Goal: Task Accomplishment & Management: Complete application form

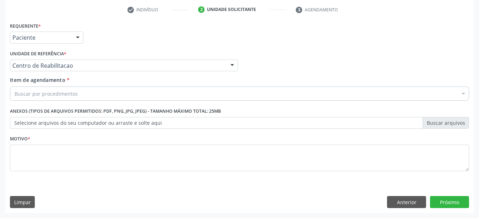
scroll to position [139, 0]
click at [407, 199] on button "Anterior" at bounding box center [406, 202] width 39 height 12
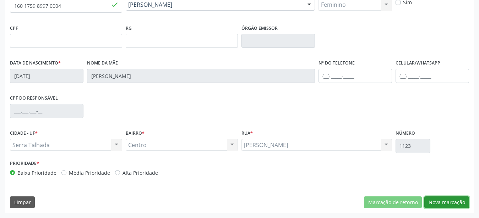
drag, startPoint x: 458, startPoint y: 199, endPoint x: 340, endPoint y: 167, distance: 122.1
click at [457, 200] on button "Nova marcação" at bounding box center [446, 203] width 45 height 12
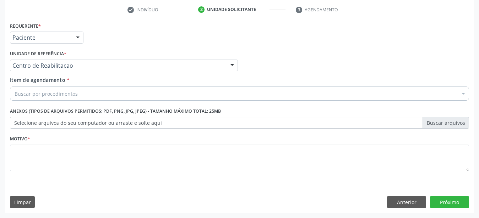
scroll to position [139, 0]
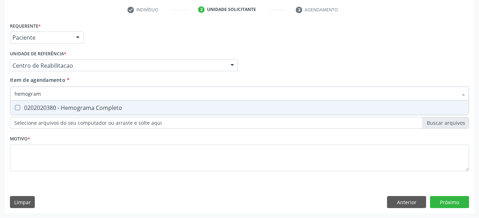
type input "hemograma"
click at [80, 105] on div "0202020380 - Hemograma Completo" at bounding box center [240, 108] width 450 height 6
checkbox Completo "true"
type input "hemog"
checkbox Completo "false"
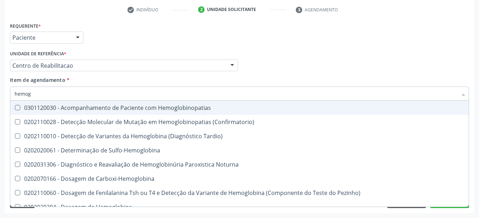
type input "hemo"
checkbox Completo "false"
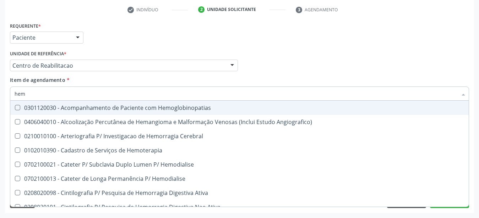
type input "he"
checkbox Completo "false"
checkbox Orgaos "true"
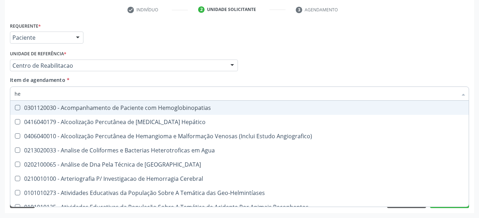
type input "h"
checkbox Completo "false"
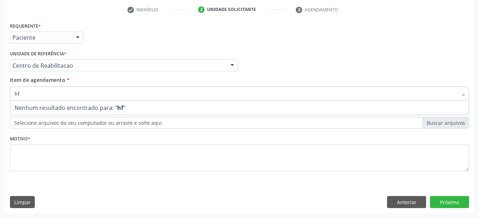
type input "h"
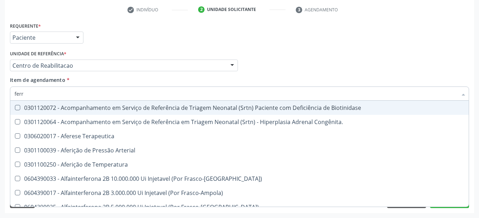
type input "ferro"
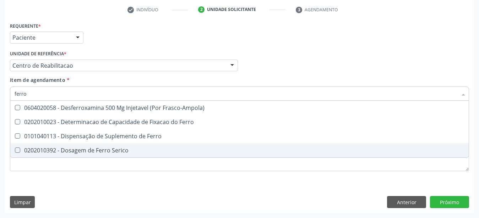
click at [82, 148] on div "0202010392 - Dosagem de Ferro Serico" at bounding box center [240, 151] width 450 height 6
checkbox Serico "true"
type input "ferr"
checkbox Serico "false"
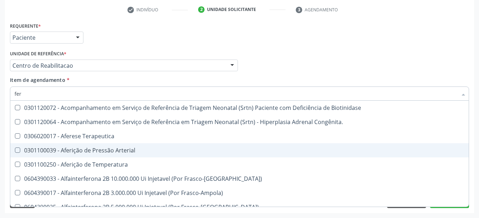
type input "fe"
checkbox Serico "false"
checkbox Deferente "true"
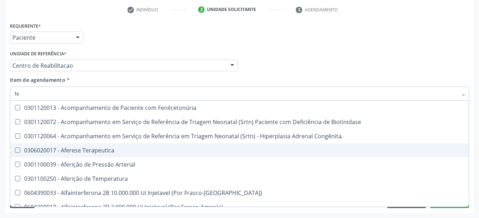
type input "f"
checkbox Serico "false"
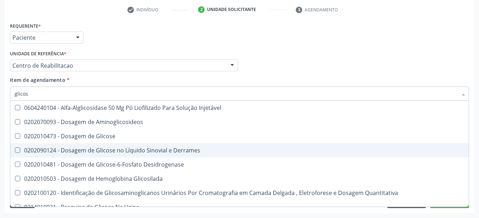
type input "glicose"
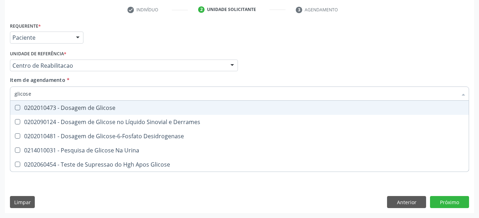
click at [91, 105] on div "0202010473 - Dosagem de Glicose" at bounding box center [240, 108] width 450 height 6
checkbox Glicose "true"
type input "glicos"
checkbox Glicose "false"
checkbox Desidrogenase "true"
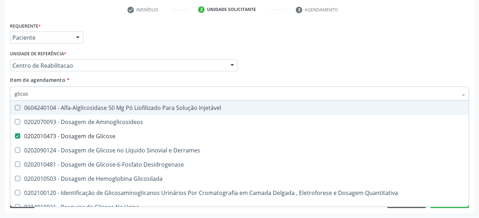
type input "glicosi"
checkbox Glicose "false"
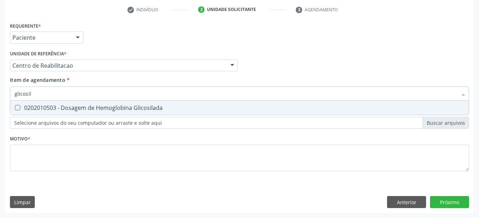
type input "glicosila"
click at [180, 105] on div "0202010503 - Dosagem de Hemoglobina Glicosilada" at bounding box center [240, 108] width 450 height 6
checkbox Glicosilada "true"
type input "glicosi"
checkbox Glicosilada "false"
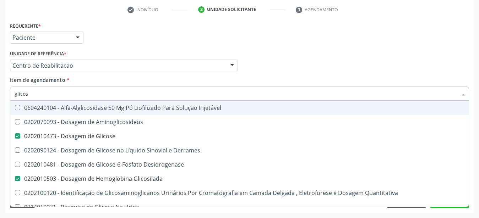
type input "glico"
checkbox Glicose "false"
checkbox Glicose "true"
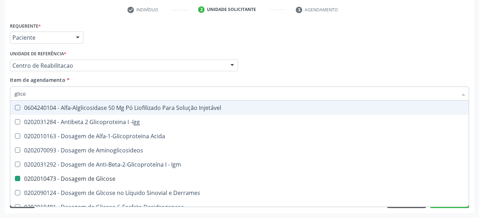
type input "glic"
checkbox Glicose "false"
checkbox Glicosilada "false"
checkbox Glicose "true"
type input "gli"
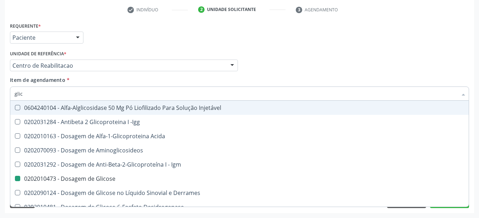
checkbox Glicose "false"
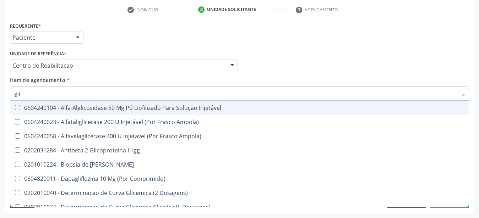
type input "gl"
checkbox Glicose "false"
checkbox Glicosilada "false"
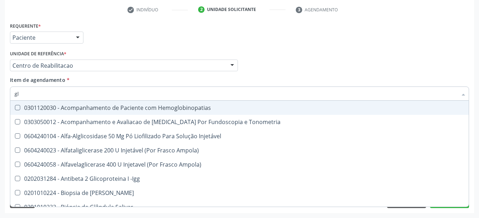
type input "g"
checkbox Glicose "false"
checkbox Glicosilada "false"
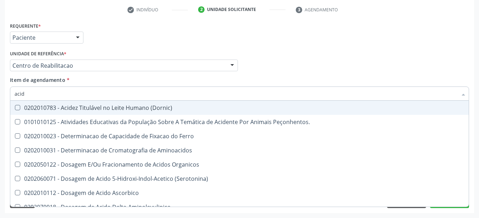
type input "acido"
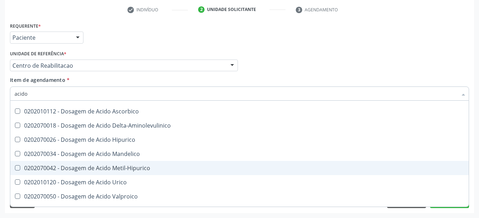
scroll to position [93, 0]
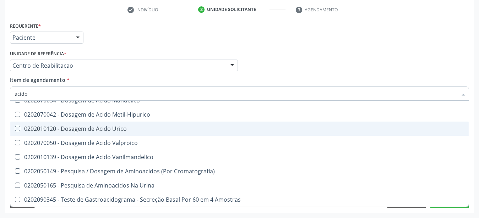
click at [125, 122] on span "0202010120 - Dosagem de Acido Urico" at bounding box center [239, 129] width 458 height 14
checkbox Urico "true"
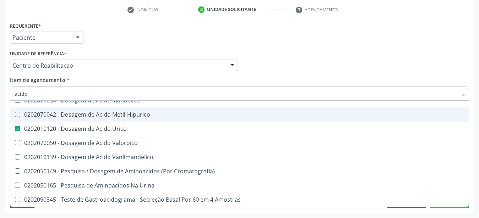
type input "acid"
checkbox Urico "false"
checkbox Cromatografia\) "true"
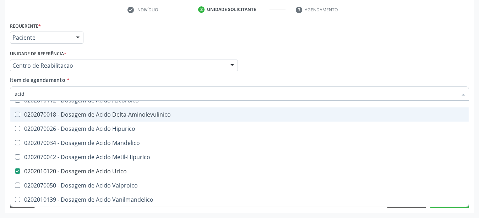
type input "aci"
checkbox Urico "false"
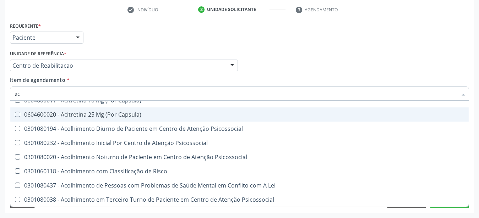
type input "a"
checkbox Urico "false"
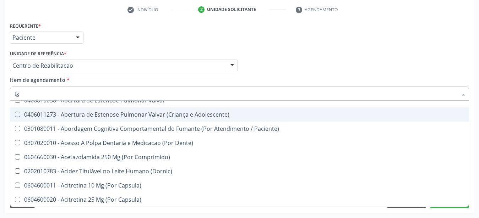
type input "tgo"
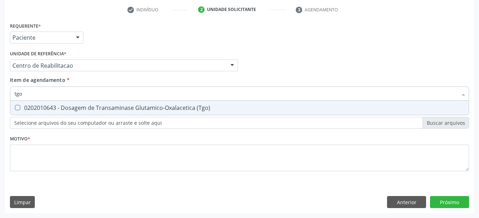
click at [113, 105] on div "0202010643 - Dosagem de Transaminase Glutamico-Oxalacetica (Tgo)" at bounding box center [240, 108] width 450 height 6
checkbox \(Tgo\) "true"
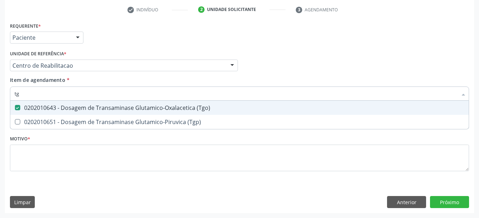
type input "tgp"
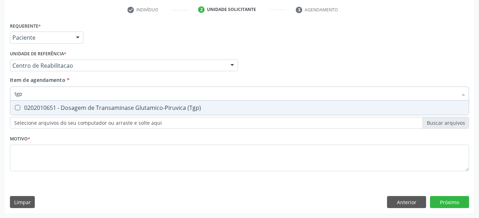
click at [113, 105] on div "0202010651 - Dosagem de Transaminase Glutamico-Piruvica (Tgp)" at bounding box center [240, 108] width 450 height 6
checkbox \(Tgp\) "true"
type input "t"
checkbox \(Tgp\) "false"
type input "gama gt"
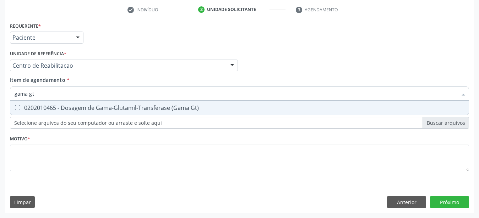
click at [113, 105] on div "0202010465 - Dosagem de Gama-Glutamil-Transferase (Gama Gt)" at bounding box center [240, 108] width 450 height 6
checkbox Gt\) "true"
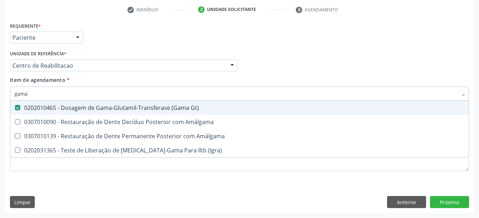
type input "gam"
checkbox Gt\) "false"
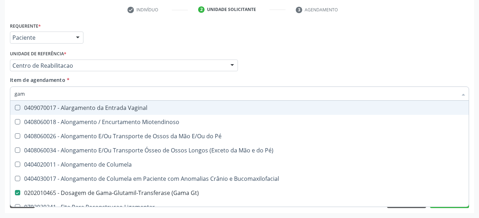
type input "ga"
checkbox Gt\) "false"
type input "g"
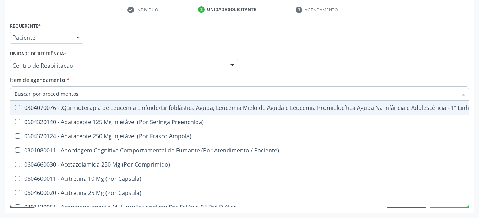
checkbox Urico "false"
checkbox Serico "false"
checkbox Gt\) "false"
checkbox Glicose "false"
checkbox Glicosilada "false"
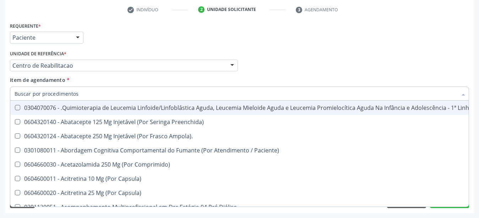
checkbox \(Tgo\) "false"
checkbox \(Tgp\) "false"
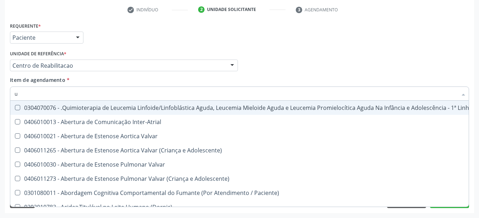
type input "ur"
checkbox B "true"
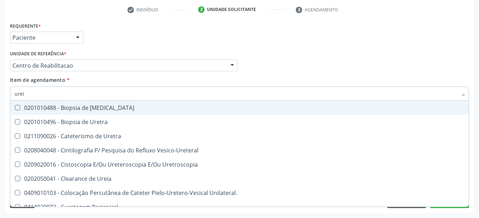
type input "ureia"
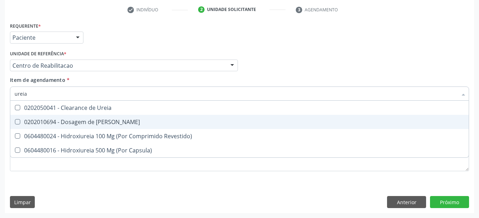
click at [109, 119] on div "0202010694 - Dosagem de [PERSON_NAME]" at bounding box center [240, 122] width 450 height 6
checkbox Ureia "true"
type input "ure"
checkbox Ureia "false"
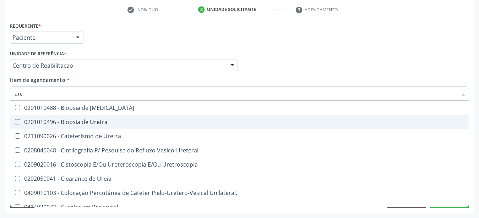
type input "ur"
checkbox Ureia "false"
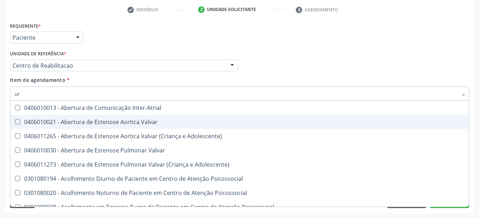
type input "u"
checkbox Urico "false"
checkbox Ureia "false"
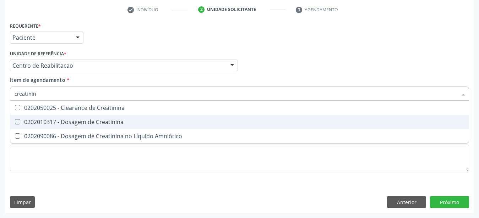
type input "creatinina"
click at [109, 119] on div "0202010317 - Dosagem de Creatinina" at bounding box center [240, 122] width 450 height 6
checkbox Creatinina "true"
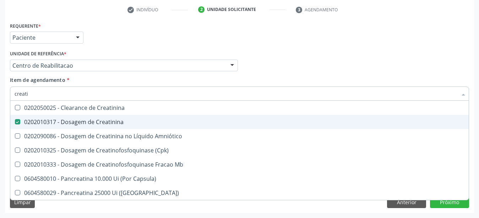
type input "creat"
checkbox Creatinina "false"
checkbox \(Cpk\) "true"
type input "crea"
checkbox \(Cpk\) "false"
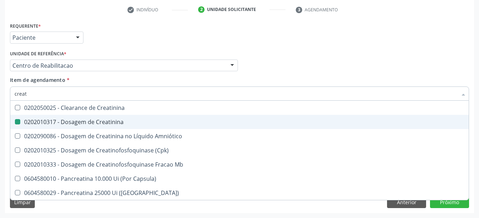
checkbox Capsula\) "true"
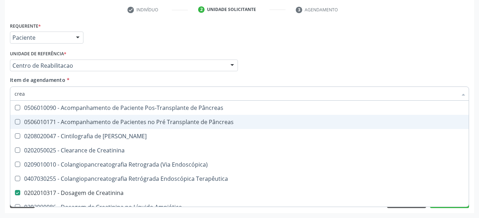
type input "cre"
checkbox Creatinina "false"
checkbox Oncologia "true"
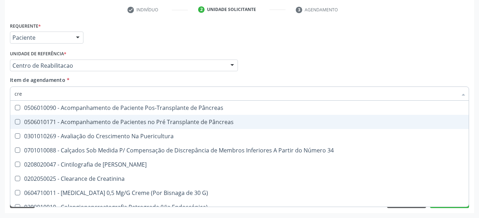
type input "cr"
checkbox Creatinina "false"
type input "c"
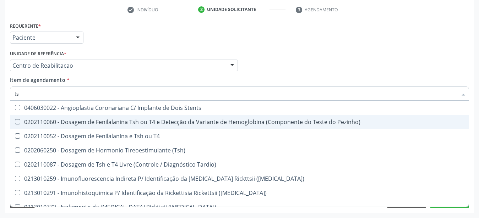
type input "tsh"
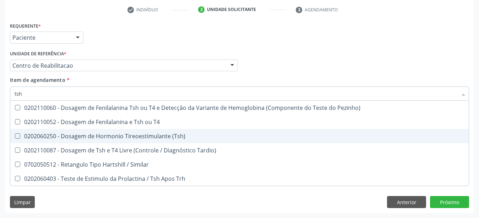
click at [119, 133] on div "0202060250 - Dosagem de Hormonio Tireoestimulante (Tsh)" at bounding box center [240, 136] width 450 height 6
checkbox \(Tsh\) "true"
type input "ts"
checkbox \(Tsh\) "false"
checkbox Tardio\) "true"
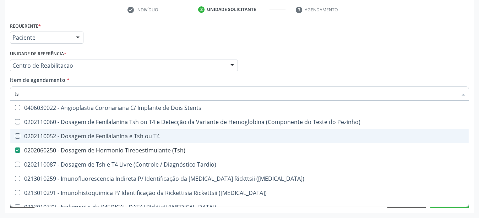
type input "t"
checkbox \(Tsh\) "false"
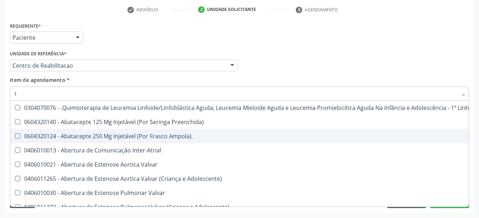
type input "t4"
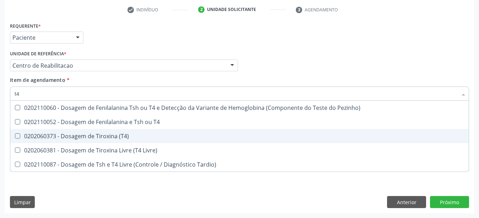
click at [118, 133] on div "0202060373 - Dosagem de Tiroxina (T4)" at bounding box center [240, 136] width 450 height 6
checkbox \(T4\) "true"
type input "t"
checkbox \(T4\) "false"
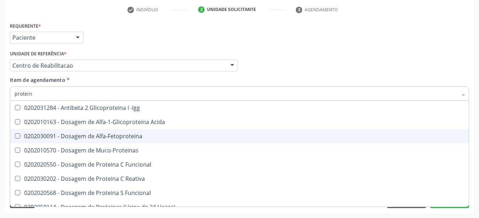
type input "proteina"
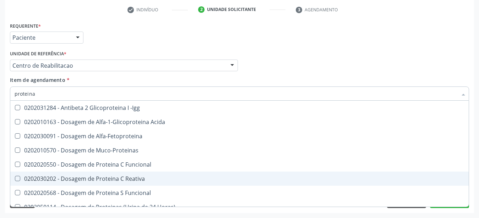
click at [134, 176] on div "0202030202 - Dosagem de Proteina C Reativa" at bounding box center [240, 179] width 450 height 6
checkbox Reativa "true"
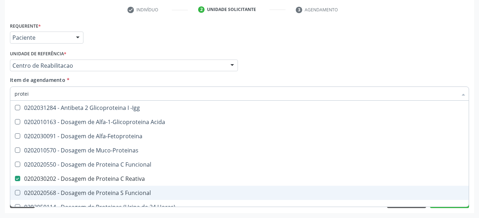
type input "prote"
checkbox Reativa "false"
checkbox Fracoes "true"
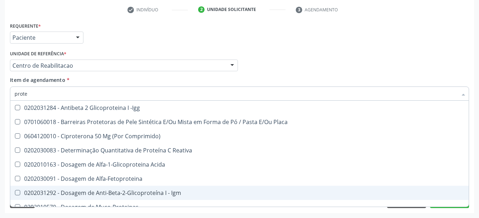
type input "prot"
checkbox Reativa "false"
checkbox Fracoes "true"
type input "pr"
checkbox Fracoes "false"
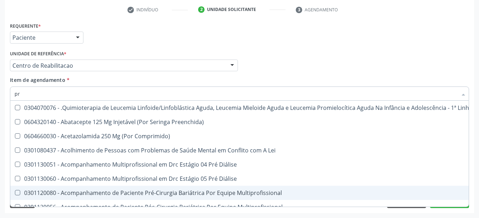
type input "p"
checkbox Reativa "false"
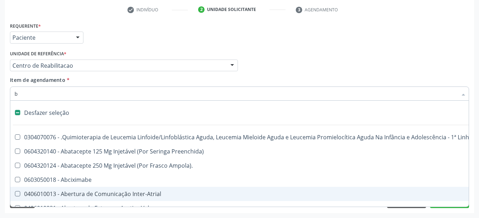
type input "bi"
checkbox Adolescente\) "true"
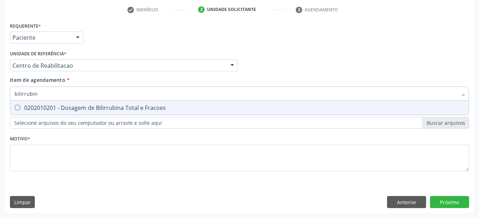
type input "bilirrubina"
click at [138, 105] on div "0202010201 - Dosagem de Bilirrubina Total e Fracoes" at bounding box center [240, 108] width 450 height 6
checkbox Fracoes "true"
type input "bili"
checkbox Fracoes "false"
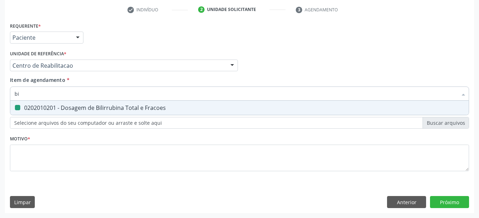
type input "b"
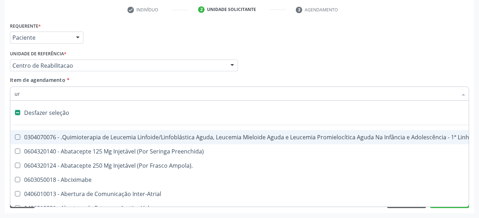
type input "uri"
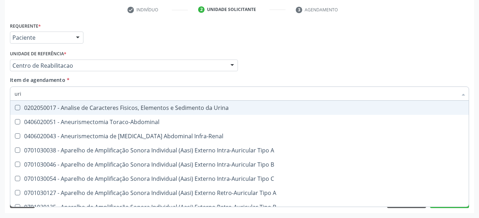
checkbox Urico "true"
type input "urin"
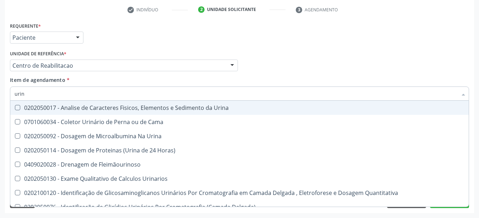
checkbox Eletroforese\) "false"
type input "urina"
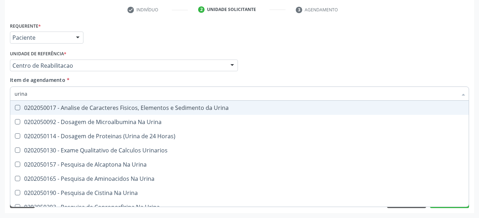
click at [138, 105] on div "0202050017 - Analise de Caracteres Fisicos, Elementos e Sedimento da Urina" at bounding box center [240, 108] width 450 height 6
checkbox Urina "true"
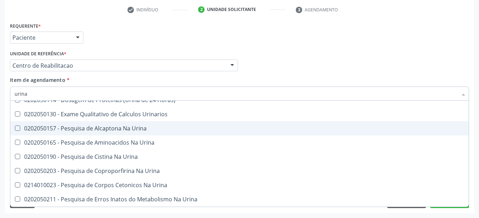
scroll to position [47, 0]
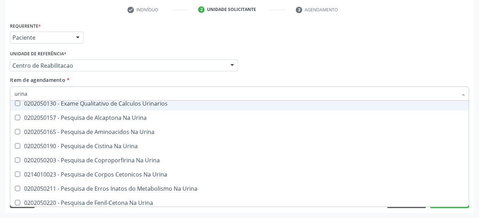
click at [325, 67] on div "Médico Solicitante Por favor, selecione a Unidade de Atendimento primeiro Nenhu…" at bounding box center [239, 63] width 462 height 28
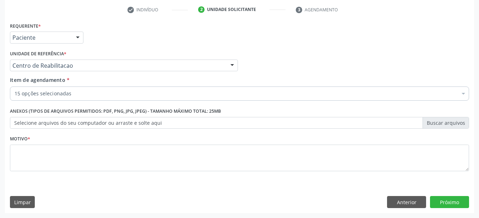
checkbox Completo "true"
checkbox Serico "true"
checkbox Glicose "true"
checkbox Glicosilada "true"
checkbox Urico "true"
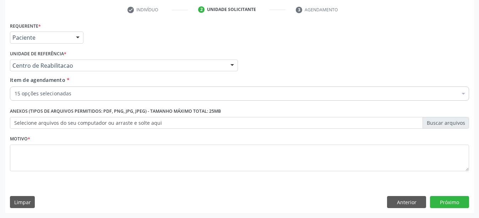
checkbox \(Tgo\) "true"
checkbox \(Tgp\) "true"
checkbox Gt\) "true"
checkbox Ureia "true"
checkbox Creatinina "true"
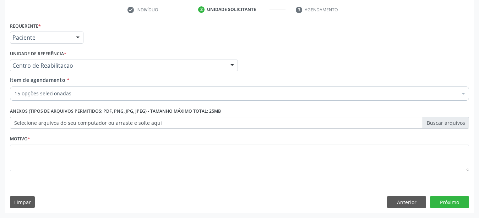
checkbox \(Tsh\) "true"
checkbox \(T4\) "true"
checkbox Reativa "true"
checkbox Fracoes "true"
checkbox Urina "true"
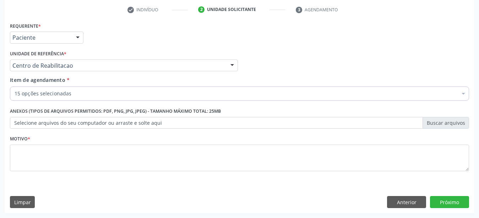
scroll to position [13, 0]
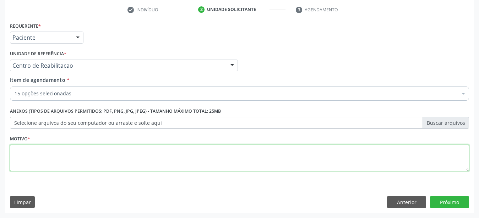
click at [129, 150] on textarea at bounding box center [239, 158] width 459 height 27
type textarea "...."
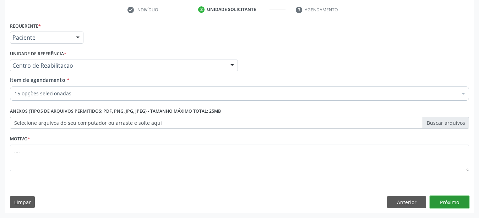
drag, startPoint x: 461, startPoint y: 198, endPoint x: 343, endPoint y: 174, distance: 120.8
click at [461, 198] on button "Próximo" at bounding box center [449, 202] width 39 height 12
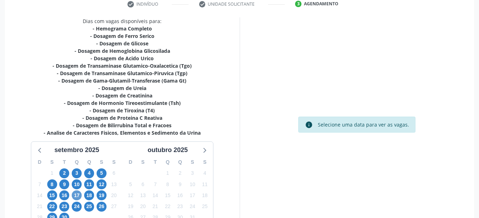
scroll to position [195, 0]
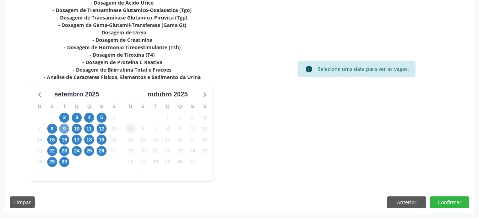
drag, startPoint x: 65, startPoint y: 130, endPoint x: 133, endPoint y: 128, distance: 67.4
click at [65, 129] on span "9" at bounding box center [64, 129] width 10 height 10
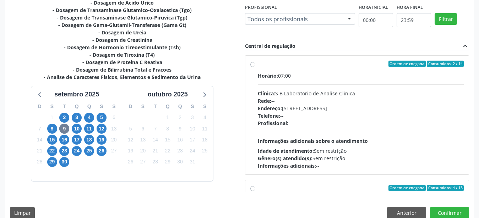
click at [253, 67] on div "Ordem de chegada Consumidos: 2 / 14 Horário: 07:00 Clínica: S B Laboratorio de …" at bounding box center [357, 115] width 214 height 109
radio input "true"
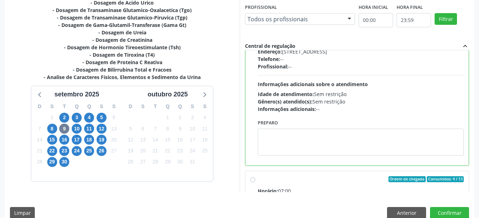
scroll to position [81, 0]
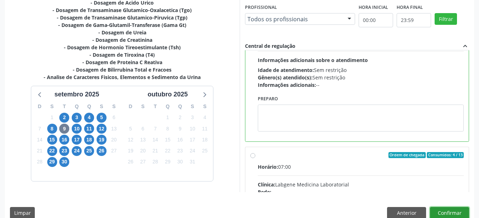
click at [445, 209] on button "Confirmar" at bounding box center [449, 213] width 39 height 12
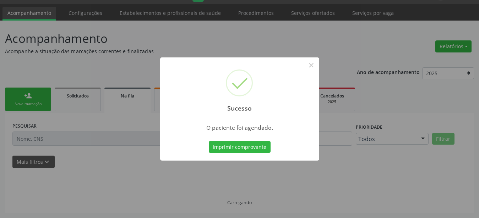
scroll to position [18, 0]
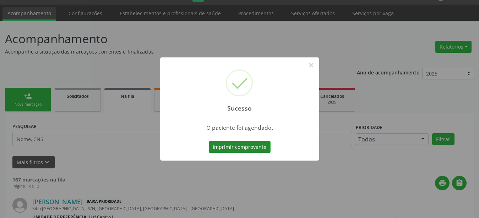
click at [262, 149] on button "Imprimir comprovante" at bounding box center [240, 147] width 62 height 12
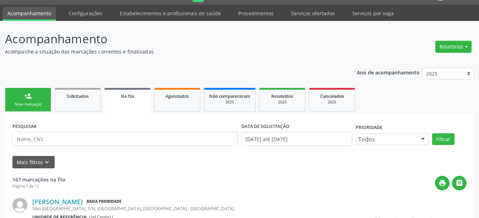
scroll to position [18, 0]
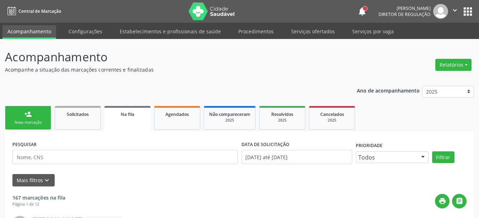
click at [467, 10] on button "apps" at bounding box center [467, 11] width 12 height 12
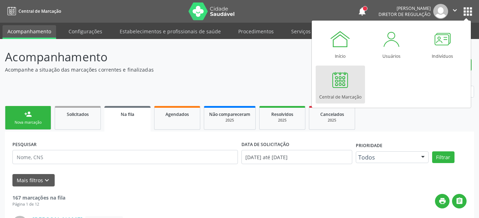
click at [343, 87] on div at bounding box center [339, 79] width 21 height 21
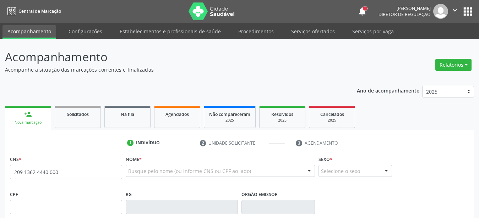
type input "209 1362 4440 0009"
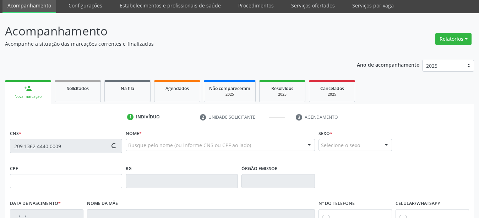
scroll to position [72, 0]
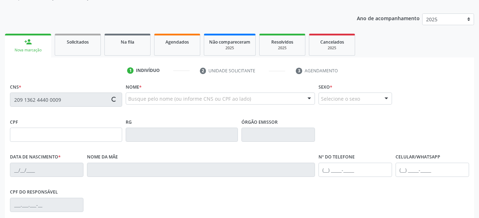
type input "[DATE]"
type input "[PERSON_NAME]"
type input "(87) 99999-9999"
type input "191"
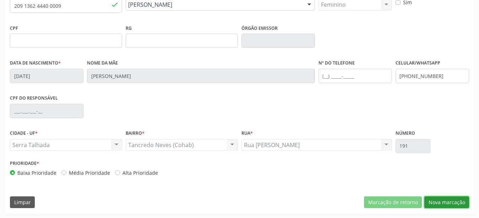
drag, startPoint x: 453, startPoint y: 203, endPoint x: 393, endPoint y: 196, distance: 60.0
click at [453, 203] on button "Nova marcação" at bounding box center [446, 203] width 45 height 12
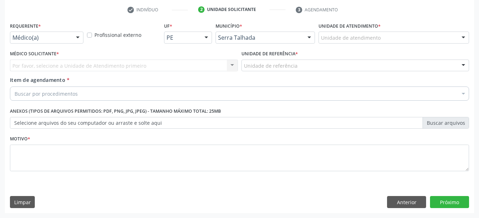
scroll to position [139, 0]
drag, startPoint x: 57, startPoint y: 34, endPoint x: 55, endPoint y: 51, distance: 17.9
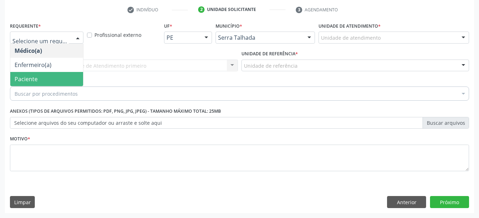
click at [45, 72] on span "Paciente" at bounding box center [46, 79] width 73 height 14
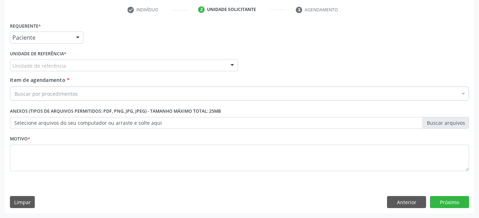
drag, startPoint x: 43, startPoint y: 65, endPoint x: 38, endPoint y: 64, distance: 4.7
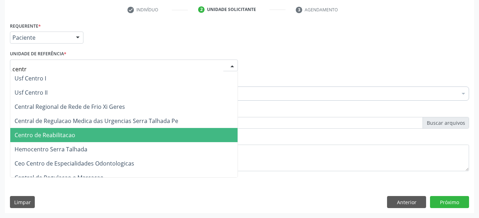
type input "centro"
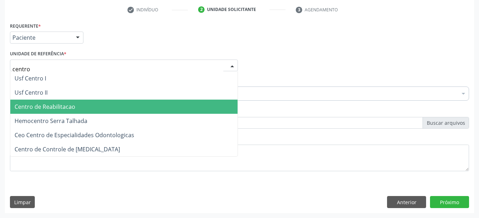
click at [71, 103] on span "Centro de Reabilitacao" at bounding box center [45, 107] width 61 height 8
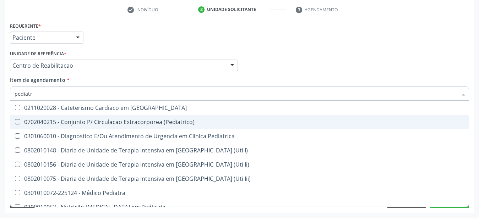
type input "pediatra"
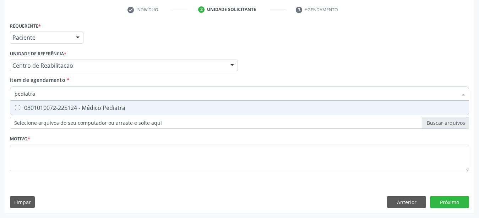
click at [105, 105] on div "0301010072-225124 - Médico Pediatra" at bounding box center [240, 108] width 450 height 6
checkbox Pediatra "true"
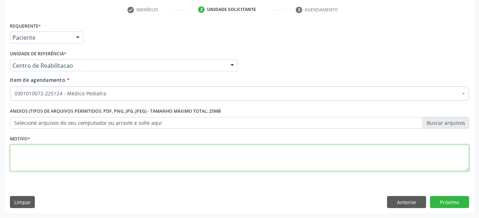
click at [91, 158] on textarea at bounding box center [239, 158] width 459 height 27
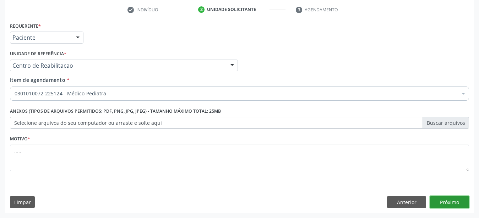
click at [455, 206] on button "Próximo" at bounding box center [449, 202] width 39 height 12
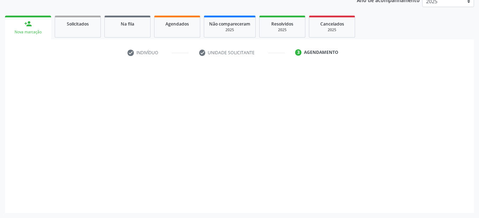
scroll to position [91, 0]
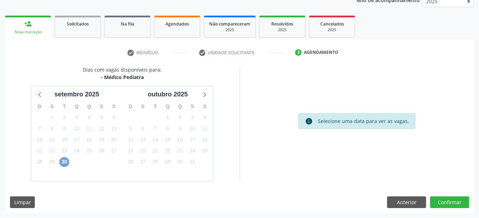
click at [65, 160] on span "30" at bounding box center [64, 162] width 10 height 10
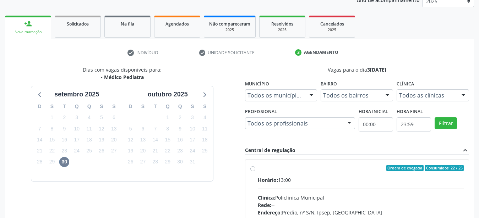
click at [258, 168] on label "Ordem de chegada Consumidos: 22 / 25 Horário: 13:00 Clínica: Policlinica Munici…" at bounding box center [361, 219] width 206 height 109
click at [255, 168] on input "Ordem de chegada Consumidos: 22 / 25 Horário: 13:00 Clínica: Policlinica Munici…" at bounding box center [252, 168] width 5 height 6
radio input "true"
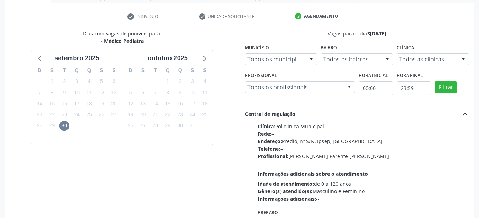
scroll to position [205, 0]
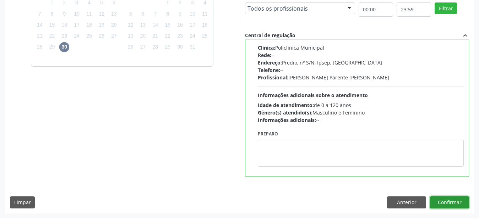
click at [451, 203] on button "Confirmar" at bounding box center [449, 203] width 39 height 12
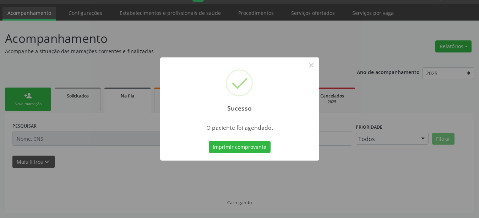
scroll to position [18, 0]
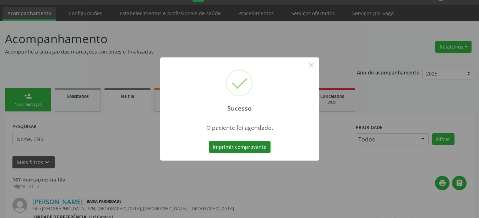
click at [240, 152] on button "Imprimir comprovante" at bounding box center [240, 147] width 62 height 12
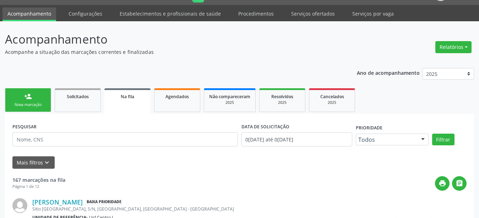
scroll to position [0, 0]
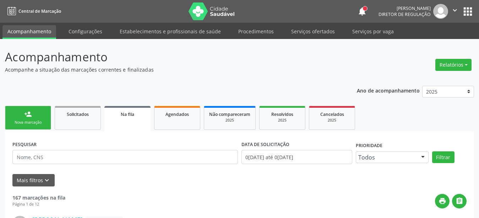
click at [465, 10] on button "apps" at bounding box center [467, 11] width 12 height 12
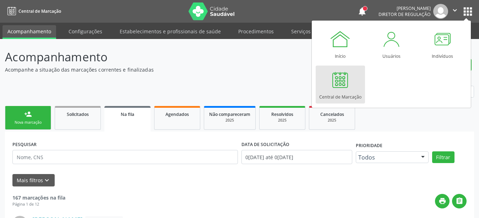
click at [342, 88] on div at bounding box center [339, 79] width 21 height 21
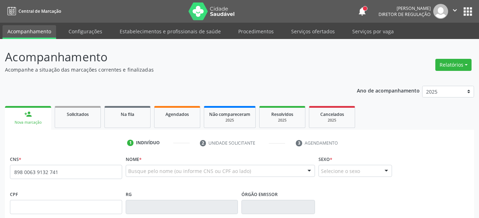
type input "898 0063 9132 7418"
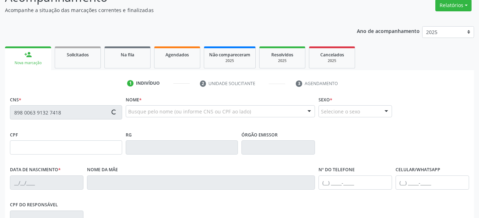
scroll to position [72, 0]
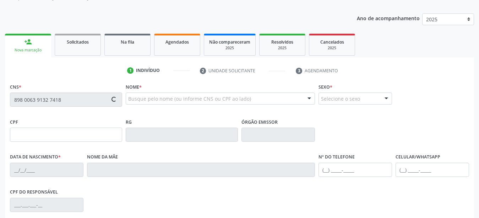
type input "005.236.864-55"
type input "27/01/2025"
type input "Samandra da Silva Araujo"
type input "(87) 98857-3814"
type input "883"
